Goal: Transaction & Acquisition: Obtain resource

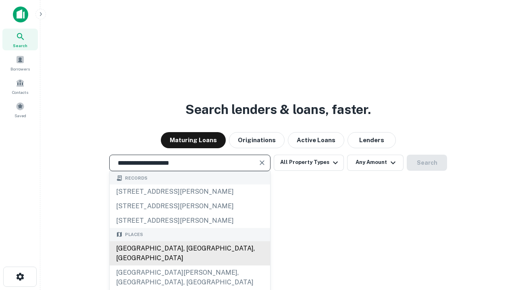
click at [190, 266] on div "[GEOGRAPHIC_DATA], [GEOGRAPHIC_DATA], [GEOGRAPHIC_DATA]" at bounding box center [190, 254] width 160 height 24
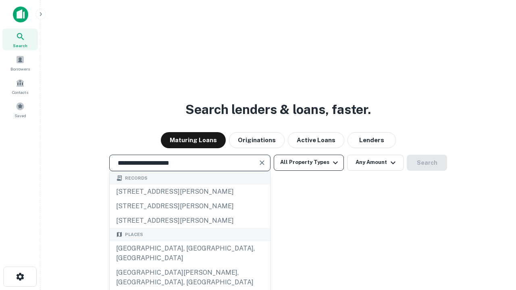
type input "**********"
click at [309, 162] on button "All Property Types" at bounding box center [309, 163] width 70 height 16
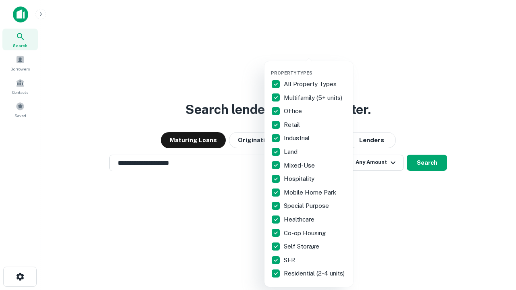
click at [315, 68] on button "button" at bounding box center [315, 68] width 89 height 0
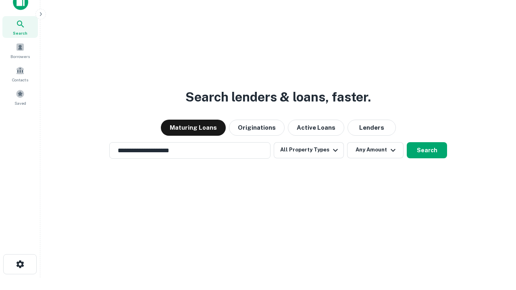
scroll to position [5, 97]
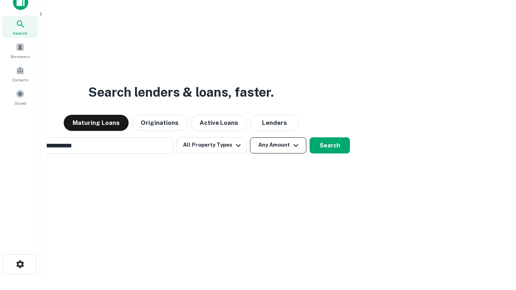
click at [250, 137] on button "Any Amount" at bounding box center [278, 145] width 56 height 16
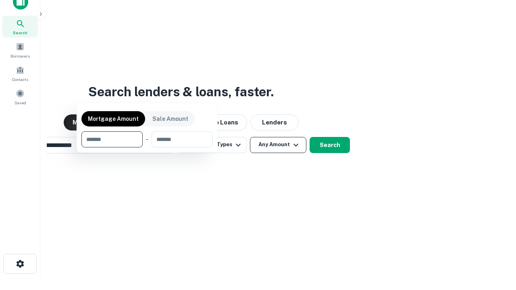
scroll to position [58, 228]
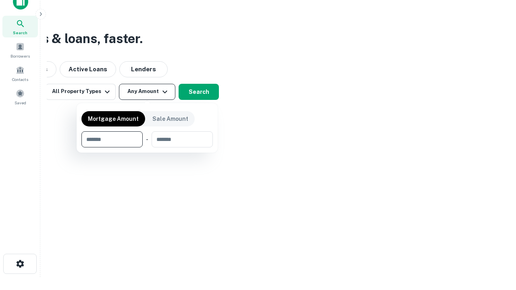
type input "*******"
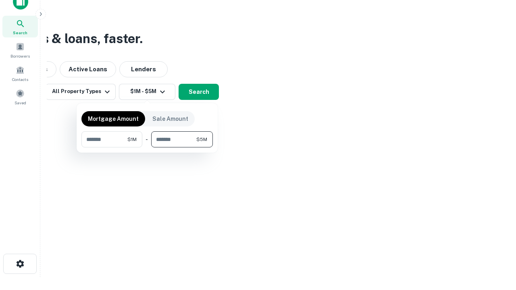
type input "*******"
click at [147, 148] on button "button" at bounding box center [146, 148] width 131 height 0
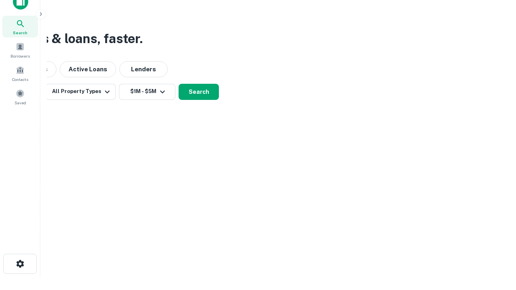
scroll to position [5, 149]
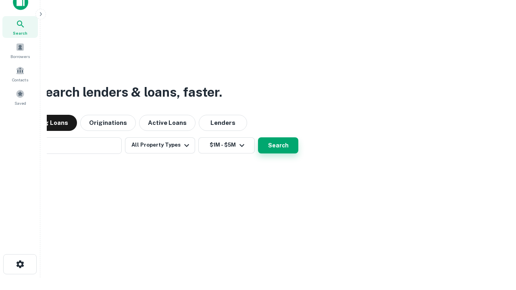
click at [258, 137] on button "Search" at bounding box center [278, 145] width 40 height 16
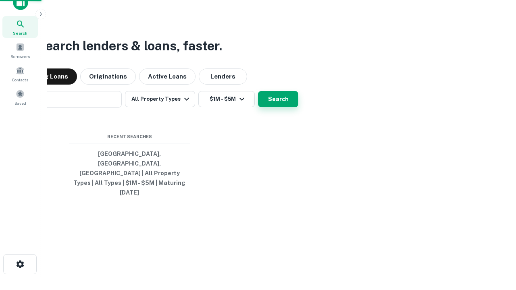
scroll to position [21, 228]
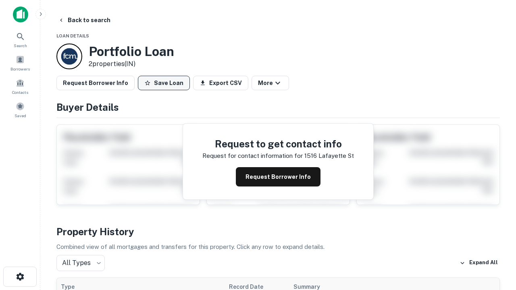
click at [164, 83] on button "Save Loan" at bounding box center [164, 83] width 52 height 15
click at [166, 83] on button "Loan Saved" at bounding box center [166, 83] width 56 height 15
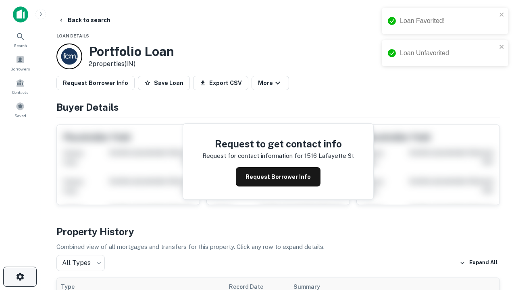
click at [20, 277] on icon "button" at bounding box center [20, 277] width 10 height 10
